Goal: Find specific page/section: Find specific page/section

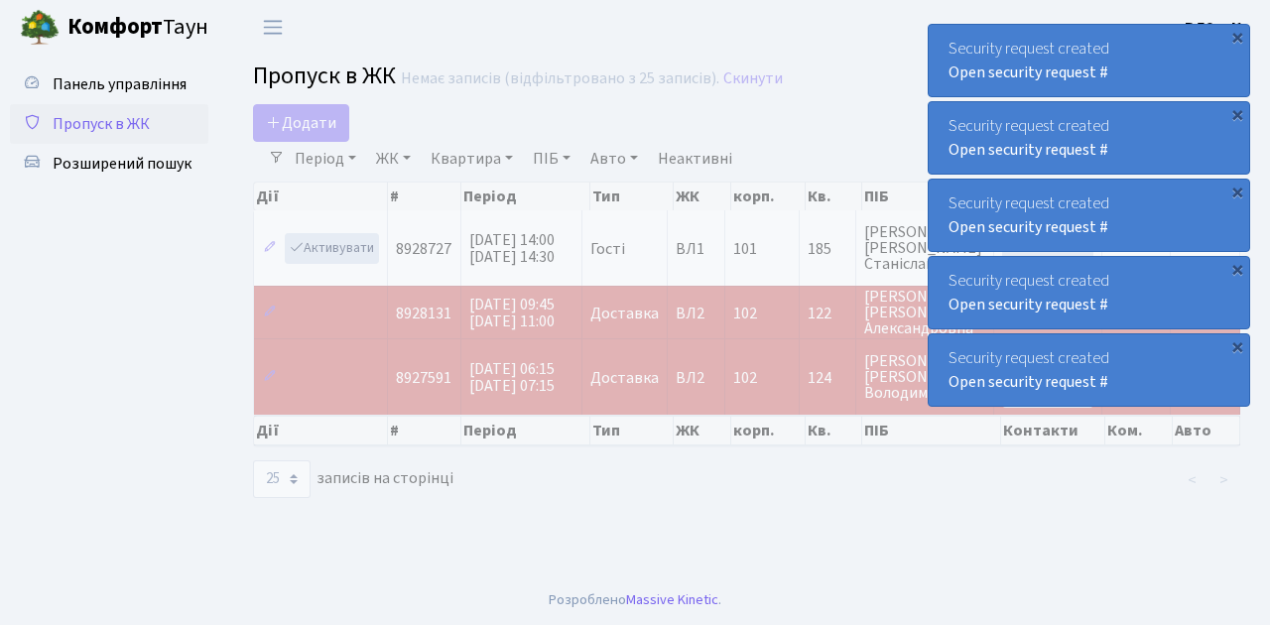
select select "25"
click at [131, 129] on span "Пропуск в ЖК" at bounding box center [101, 124] width 97 height 22
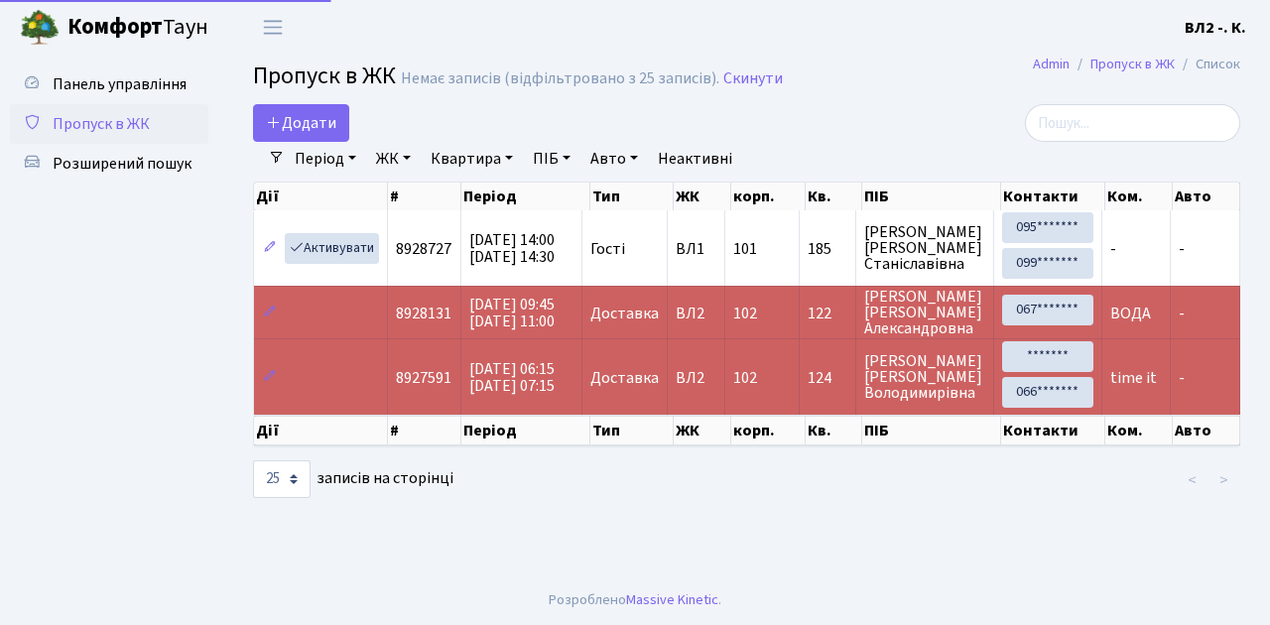
select select "25"
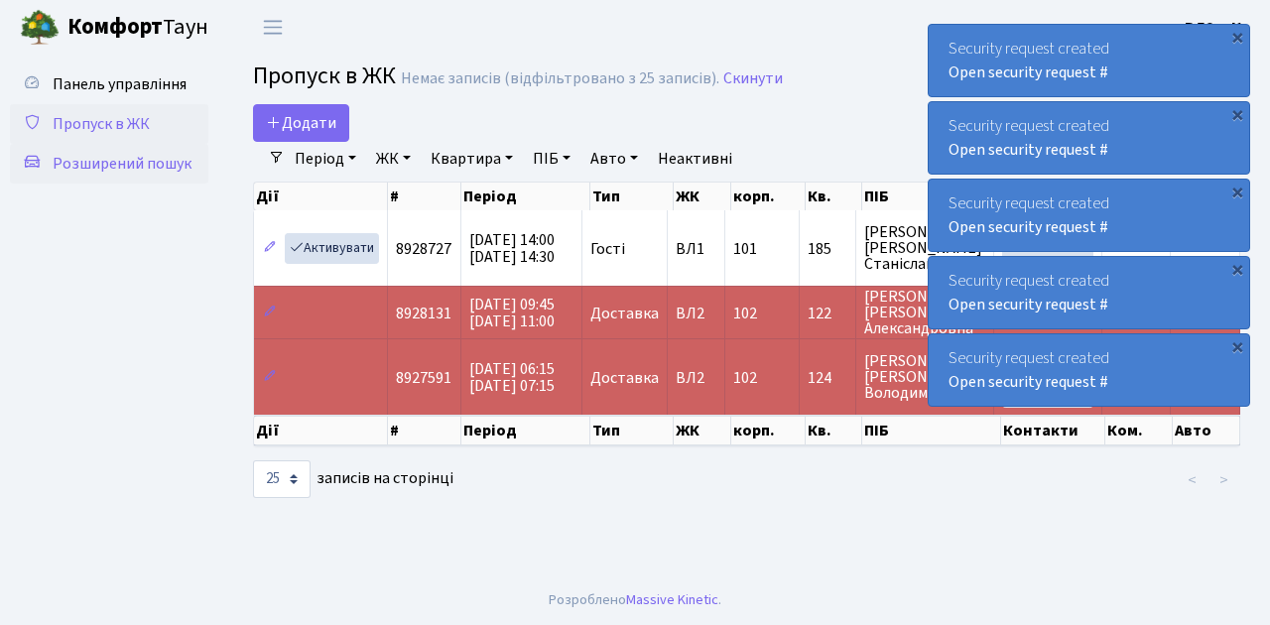
click at [109, 164] on span "Розширений пошук" at bounding box center [122, 164] width 139 height 22
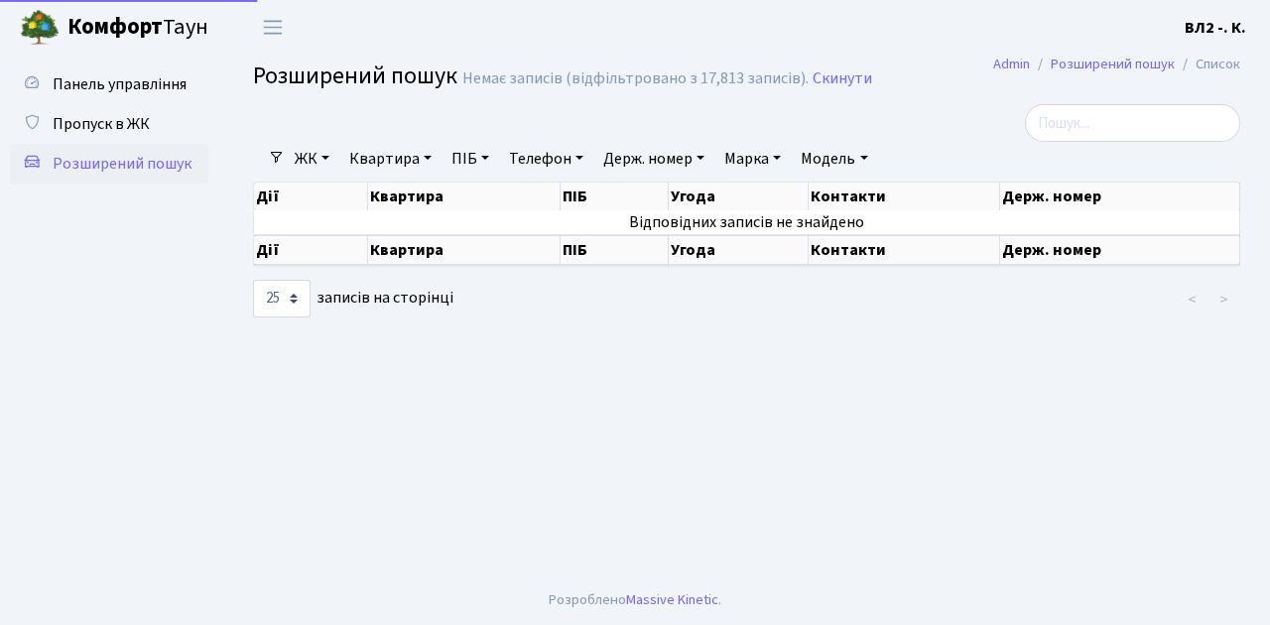
select select "25"
click at [395, 157] on link "Квартира" at bounding box center [390, 159] width 98 height 34
click at [384, 201] on input "text" at bounding box center [400, 198] width 116 height 38
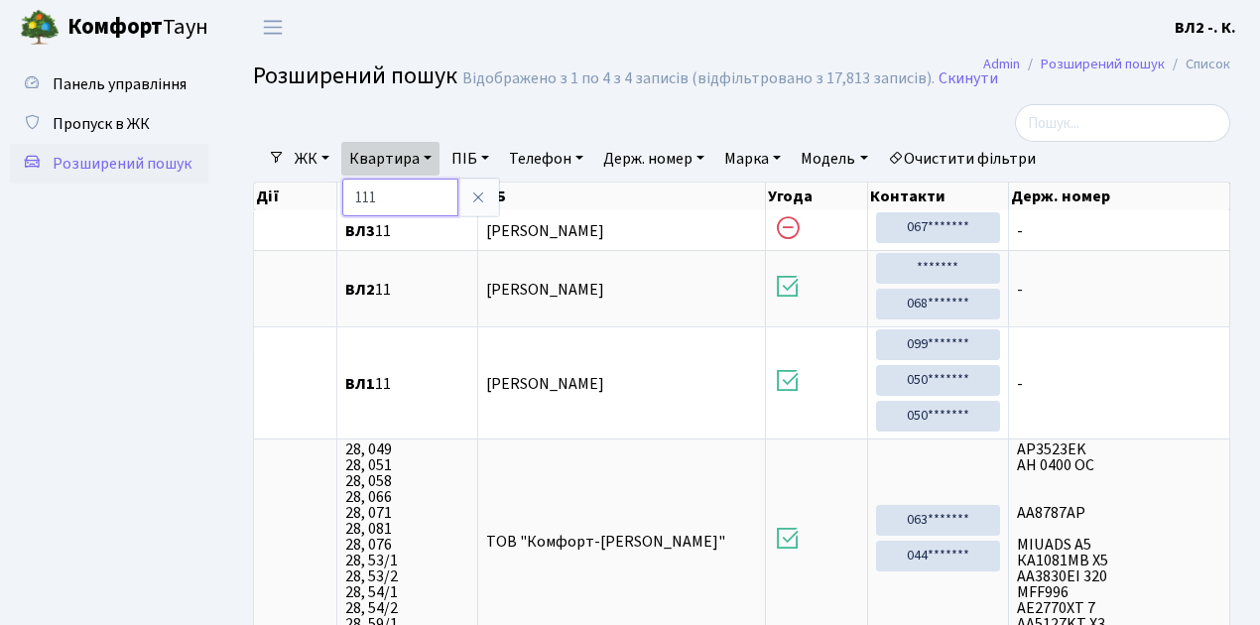
type input "111"
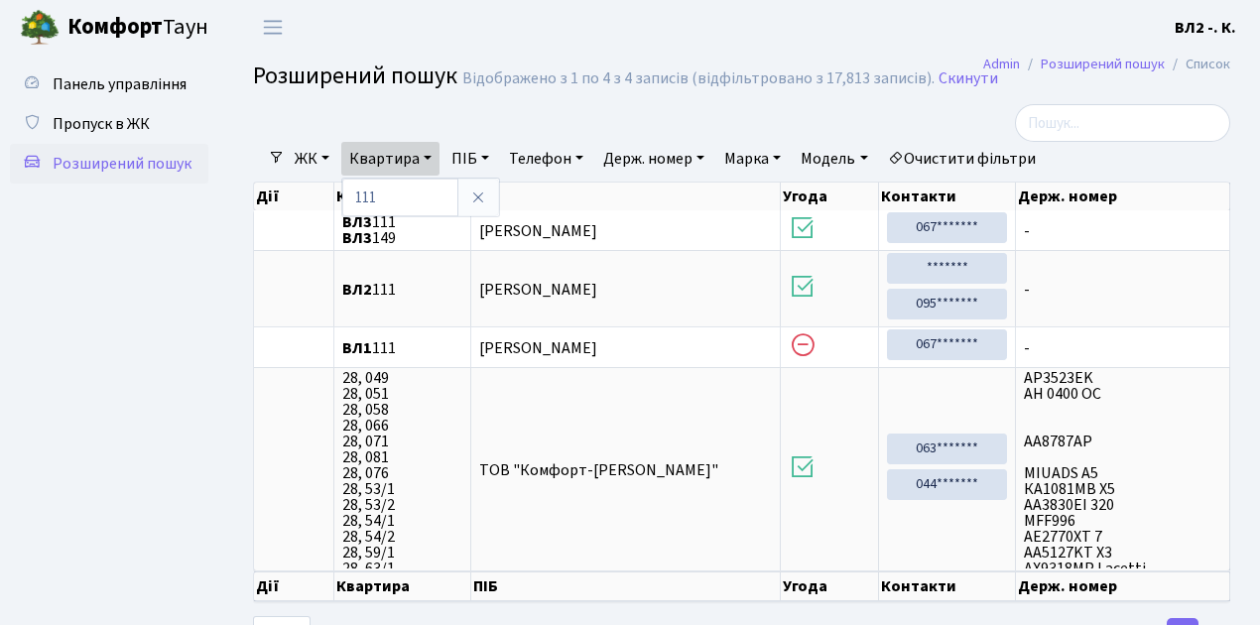
click at [139, 277] on ul "Панель управління Пропуск в ЖК Розширений пошук" at bounding box center [109, 354] width 198 height 581
